Goal: Answer question/provide support

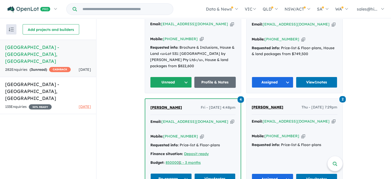
scroll to position [353, 0]
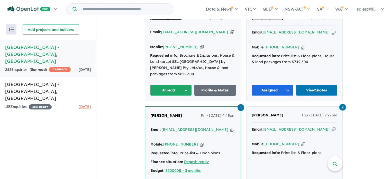
click at [183, 85] on button "Unread" at bounding box center [171, 90] width 42 height 11
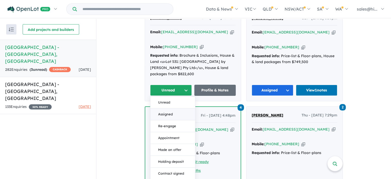
click at [170, 108] on button "Assigned" at bounding box center [172, 114] width 45 height 12
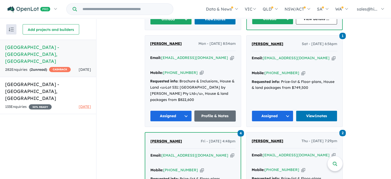
scroll to position [301, 0]
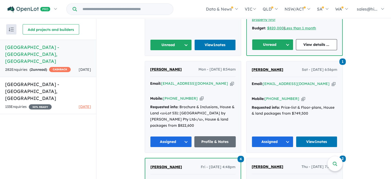
click at [186, 136] on button "Assigned" at bounding box center [171, 141] width 42 height 11
click at [175, 160] on button "Assigned" at bounding box center [172, 166] width 45 height 12
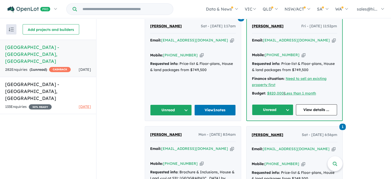
scroll to position [224, 0]
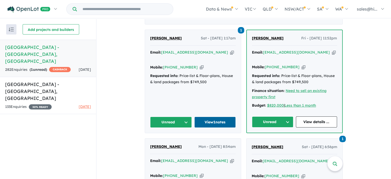
click at [211, 122] on link "View 1 notes" at bounding box center [215, 121] width 42 height 11
click at [181, 117] on button "Unread" at bounding box center [171, 121] width 42 height 11
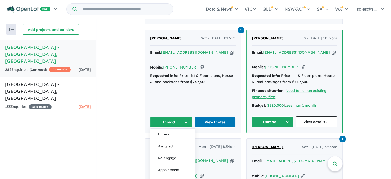
drag, startPoint x: 169, startPoint y: 141, endPoint x: 183, endPoint y: 135, distance: 14.9
click at [169, 141] on button "Assigned" at bounding box center [172, 146] width 45 height 12
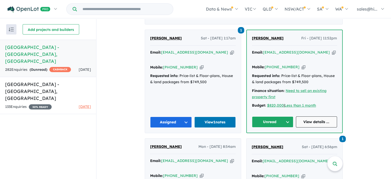
click at [311, 120] on link "View details ..." at bounding box center [316, 121] width 41 height 11
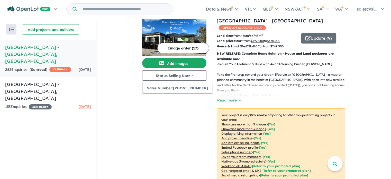
scroll to position [0, 0]
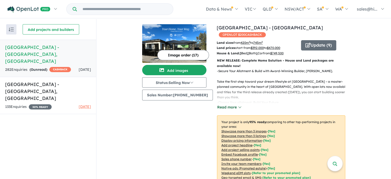
click at [234, 106] on button "Read more" at bounding box center [229, 107] width 24 height 6
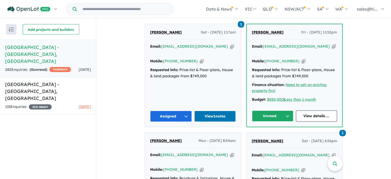
scroll to position [385, 0]
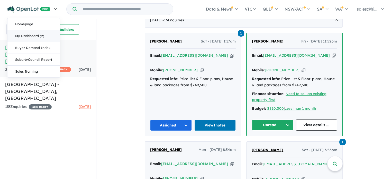
click at [35, 32] on link "My Dashboard (2)" at bounding box center [33, 36] width 52 height 12
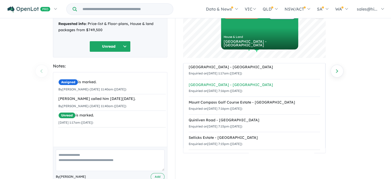
scroll to position [6, 0]
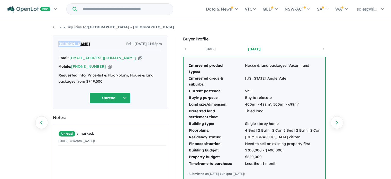
drag, startPoint x: 79, startPoint y: 43, endPoint x: 58, endPoint y: 42, distance: 21.9
click at [58, 42] on div "[PERSON_NAME] Ind Fri - [DATE] 11:52pm Email: [EMAIL_ADDRESS][DOMAIN_NAME] Copi…" at bounding box center [110, 71] width 114 height 73
copy span "[PERSON_NAME]"
click at [250, 91] on td "5211" at bounding box center [282, 91] width 75 height 7
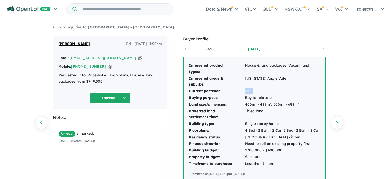
click at [250, 91] on td "5211" at bounding box center [282, 91] width 75 height 7
copy td "5211"
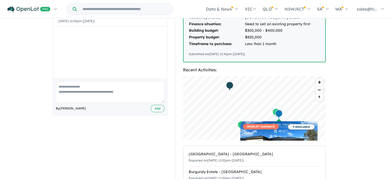
scroll to position [128, 0]
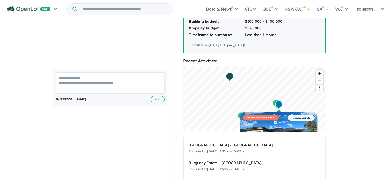
click at [107, 87] on textarea at bounding box center [110, 82] width 109 height 21
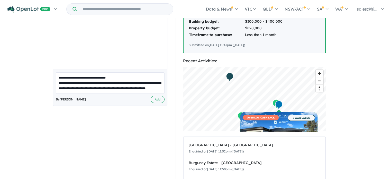
scroll to position [7, 0]
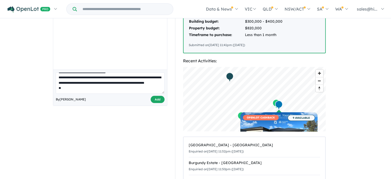
type textarea "**********"
click at [158, 96] on button "Add" at bounding box center [158, 99] width 14 height 7
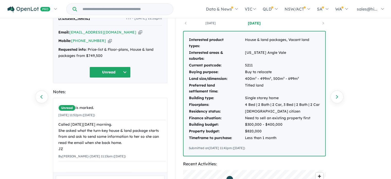
scroll to position [0, 0]
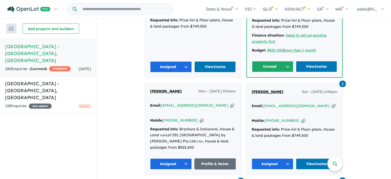
scroll to position [257, 0]
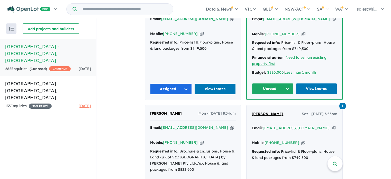
click at [284, 85] on button "Unread" at bounding box center [272, 88] width 41 height 11
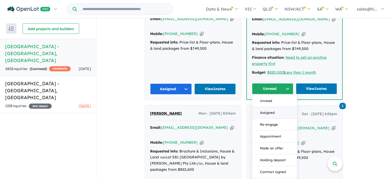
click at [274, 108] on button "Assigned" at bounding box center [274, 113] width 45 height 12
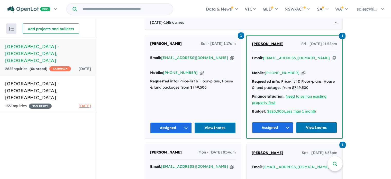
scroll to position [206, 0]
